Goal: Information Seeking & Learning: Learn about a topic

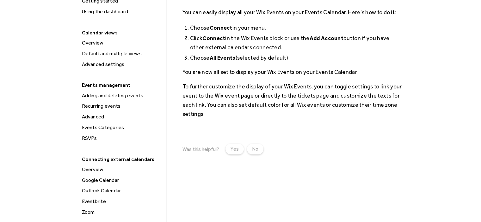
scroll to position [114, 0]
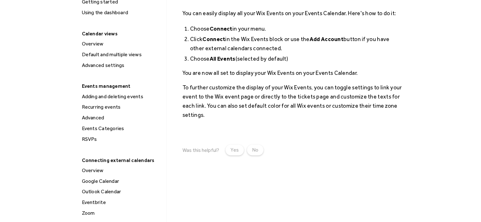
click at [94, 201] on div "Eventbrite" at bounding box center [122, 202] width 84 height 8
